Goal: Task Accomplishment & Management: Manage account settings

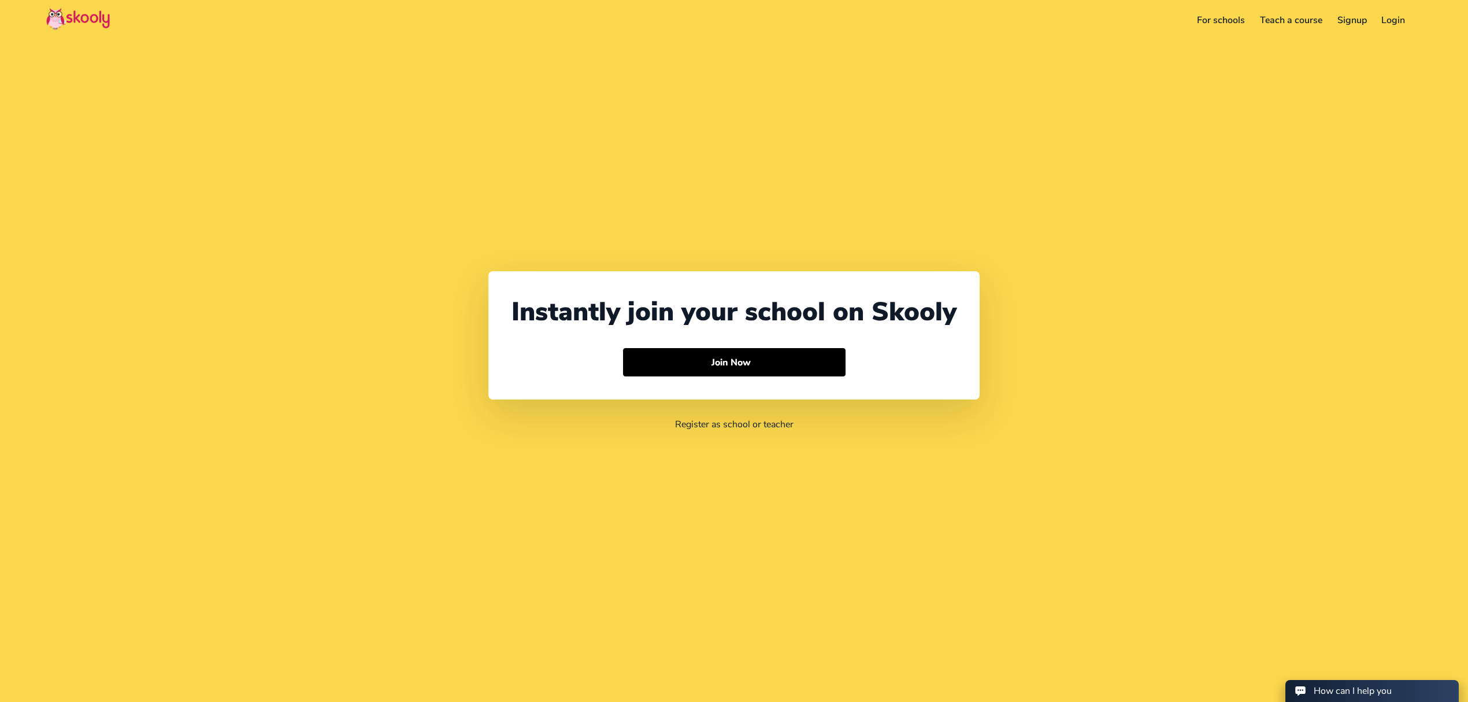
select select "971"
select select "[GEOGRAPHIC_DATA]"
select select "[GEOGRAPHIC_DATA]/[GEOGRAPHIC_DATA]"
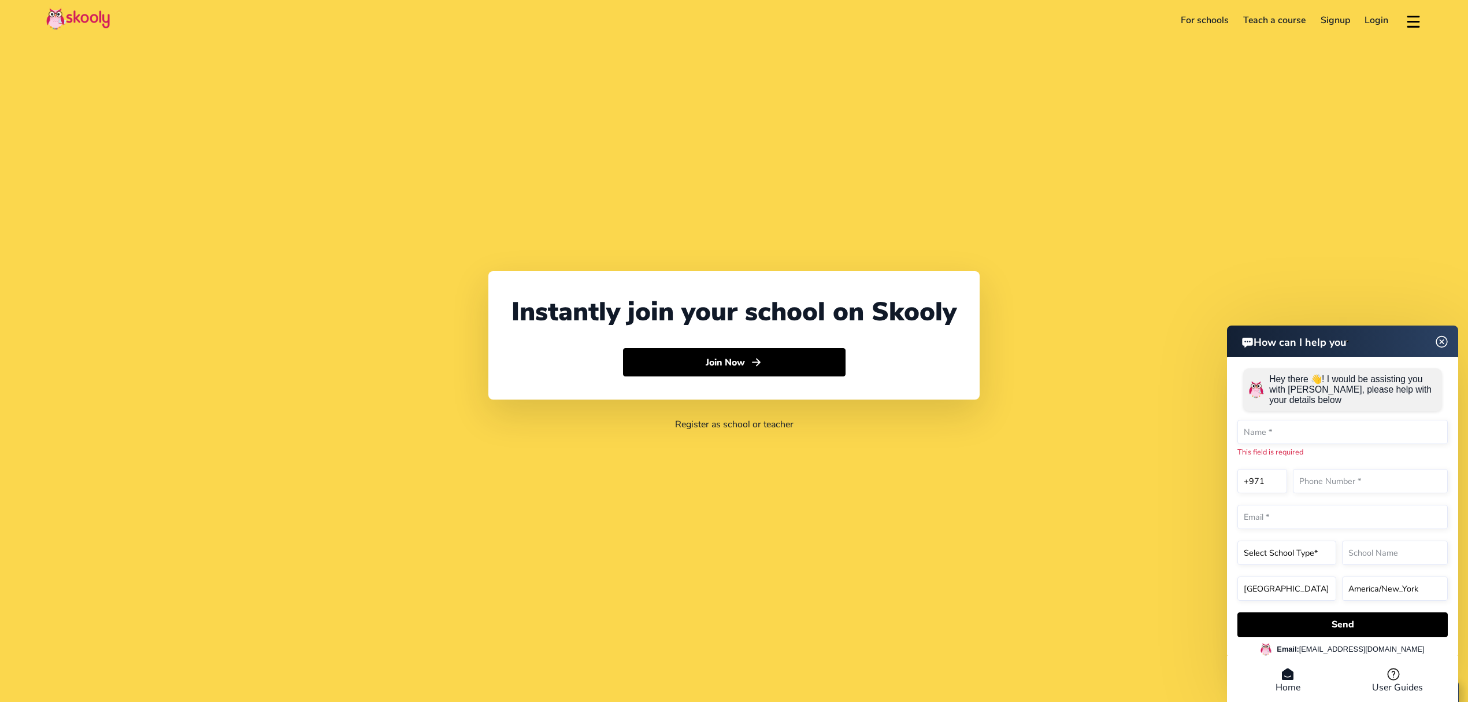
click at [1372, 14] on link "Login" at bounding box center [1377, 20] width 39 height 18
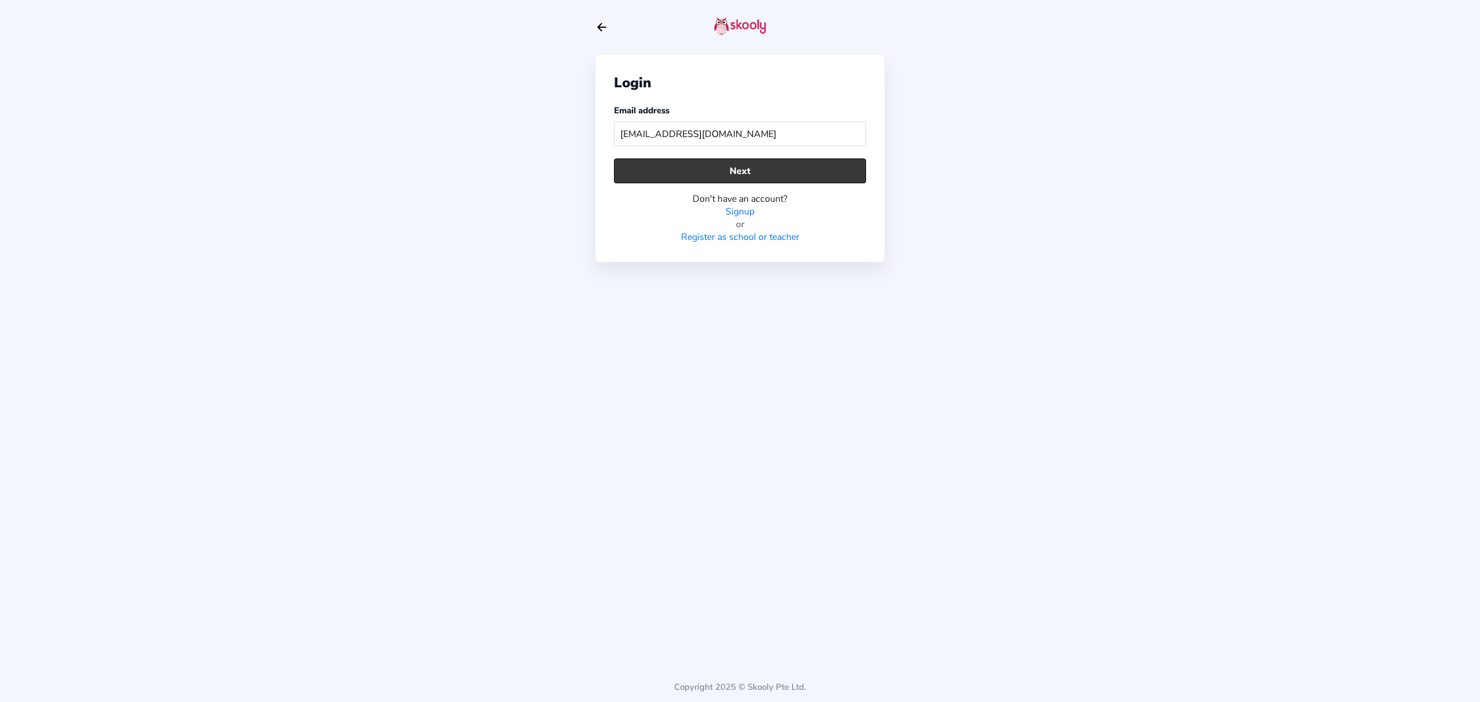
type input "[EMAIL_ADDRESS][DOMAIN_NAME]"
click at [757, 169] on button "Next" at bounding box center [740, 170] width 252 height 25
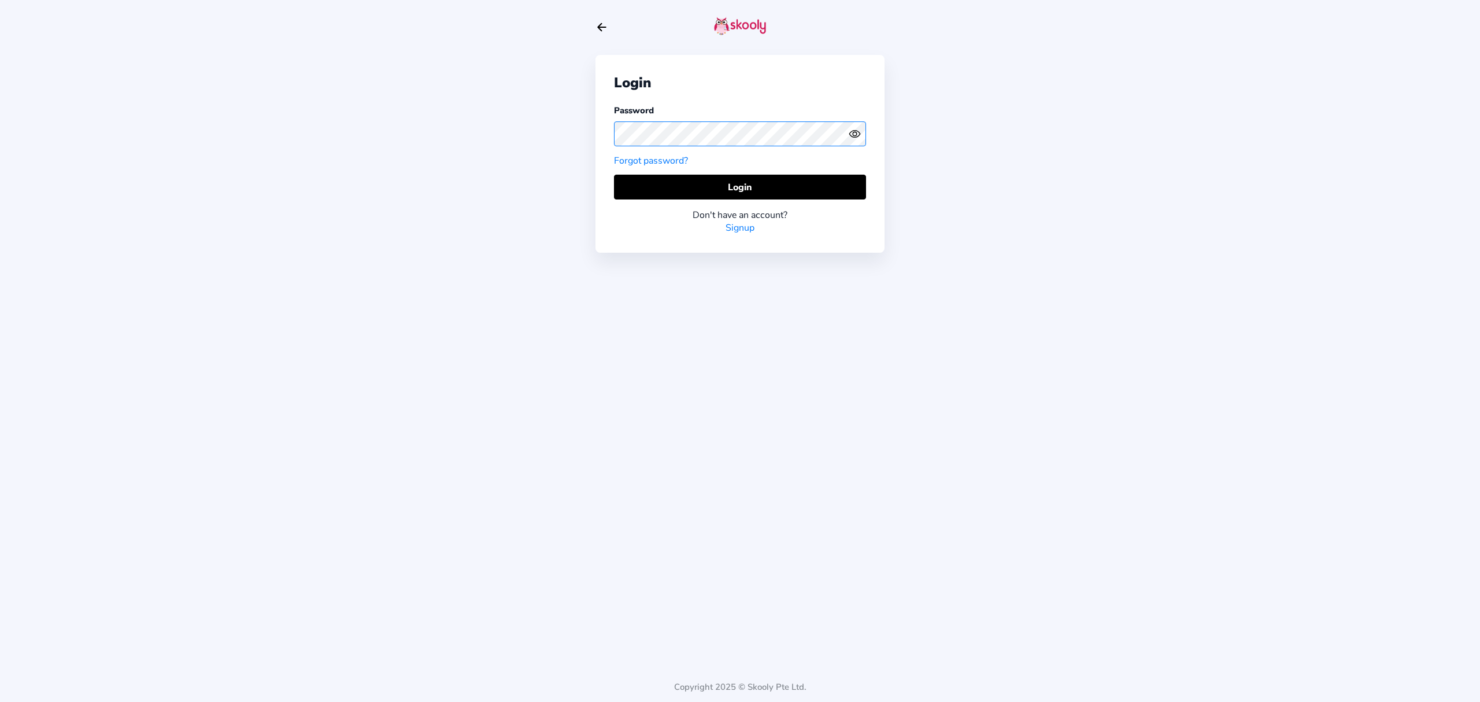
click at [576, 134] on div "Login Password Forgot password? Login Don't have an account? Signup Copyright 2…" at bounding box center [740, 351] width 1480 height 702
click at [858, 135] on icon "eye outline" at bounding box center [854, 134] width 10 height 7
click at [858, 135] on icon "Eye Off" at bounding box center [855, 134] width 12 height 12
click at [814, 179] on button "Login" at bounding box center [740, 187] width 252 height 25
